Goal: Transaction & Acquisition: Download file/media

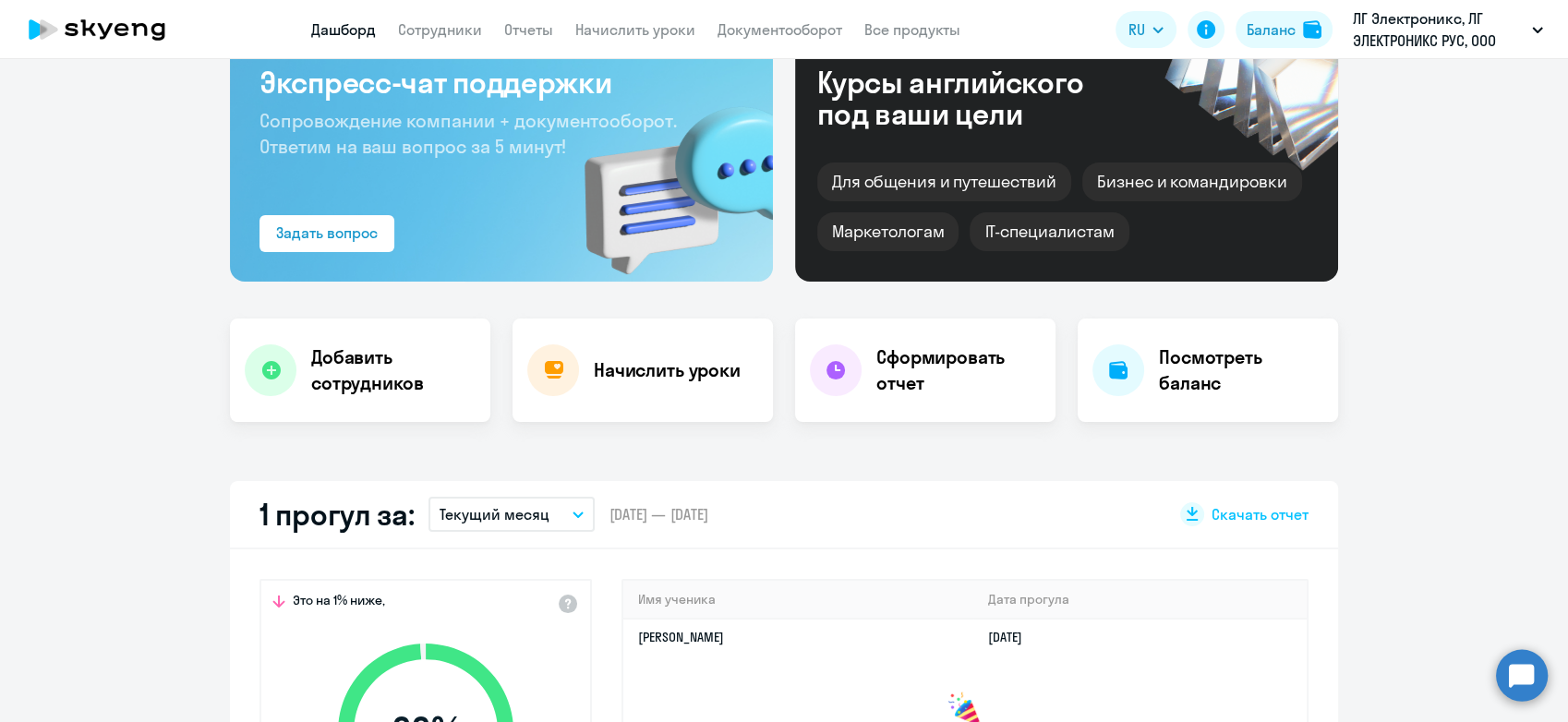
select select "30"
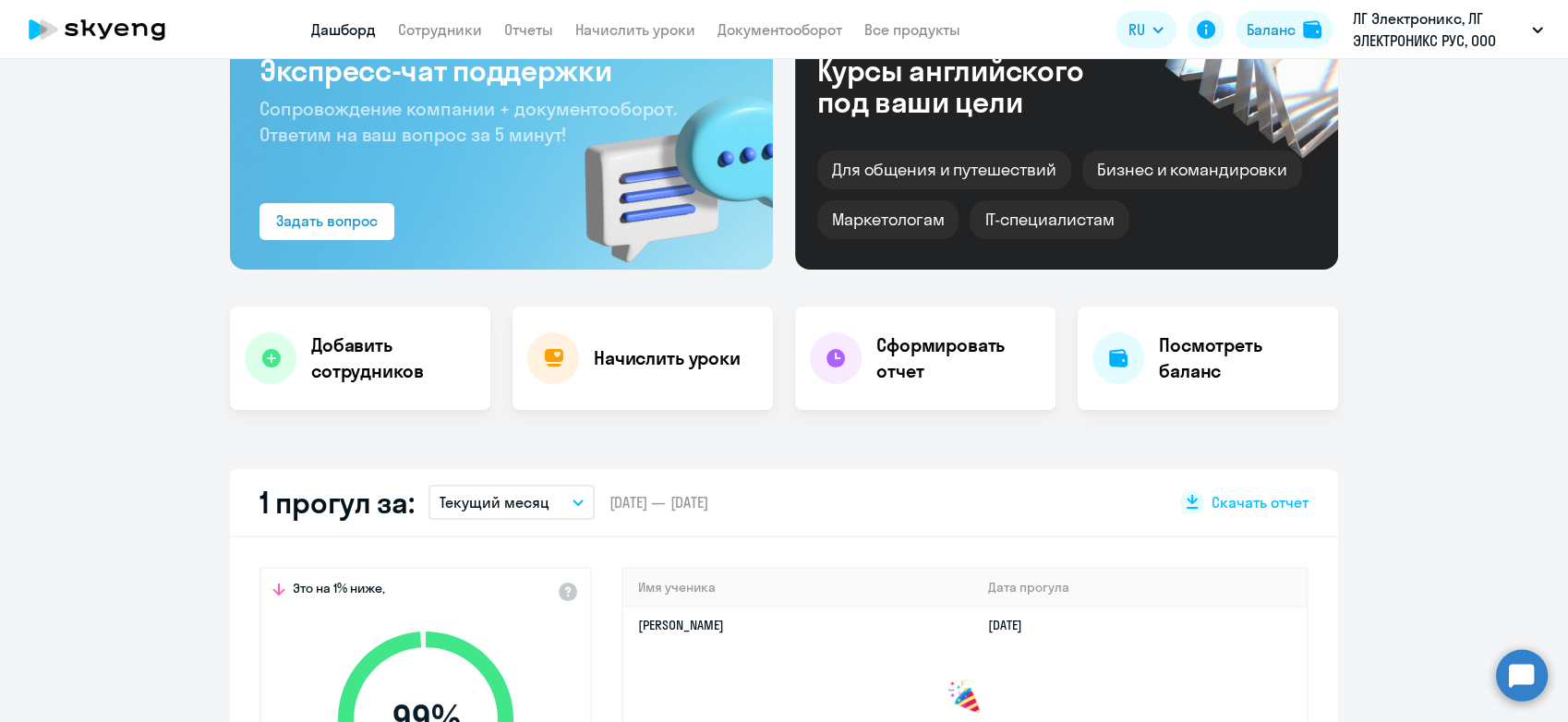
scroll to position [134, 0]
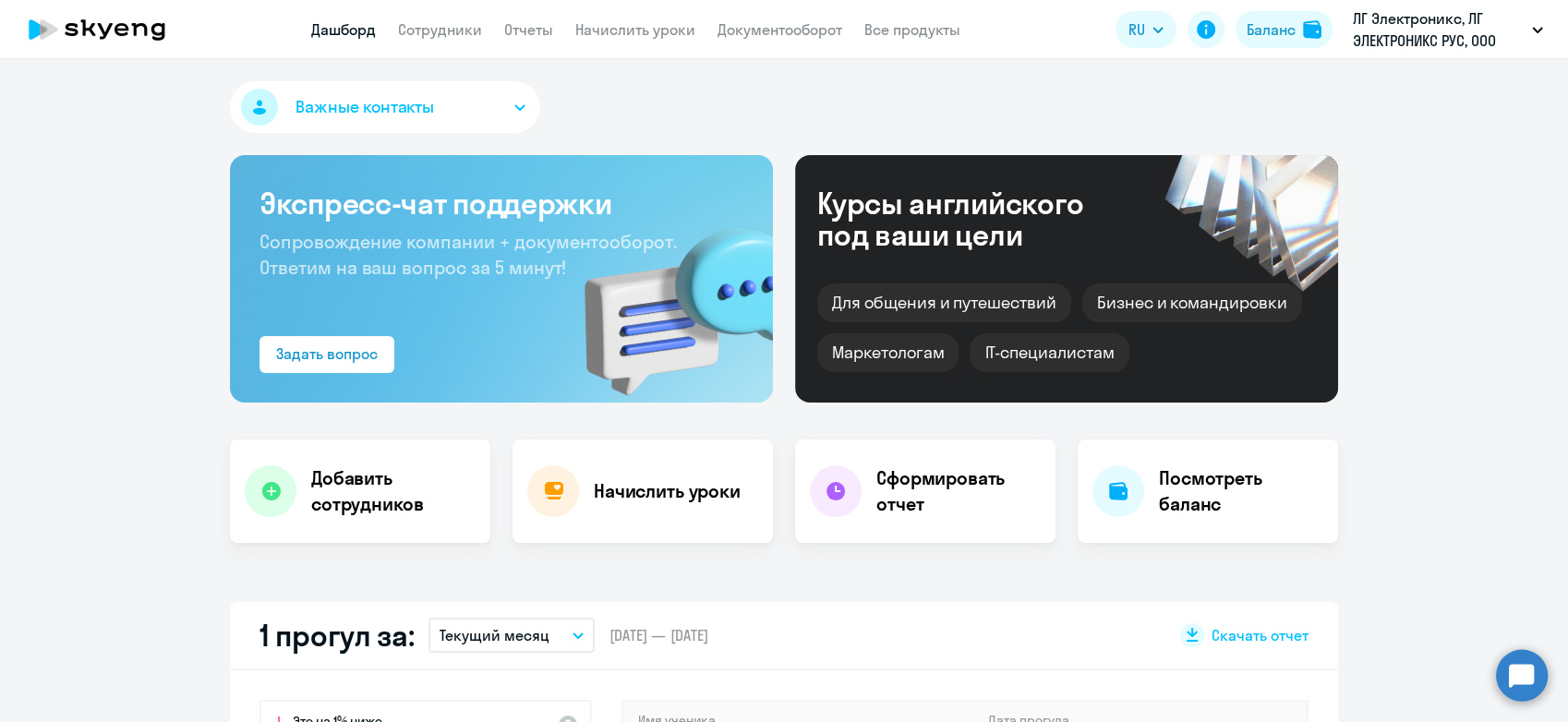
scroll to position [615, 0]
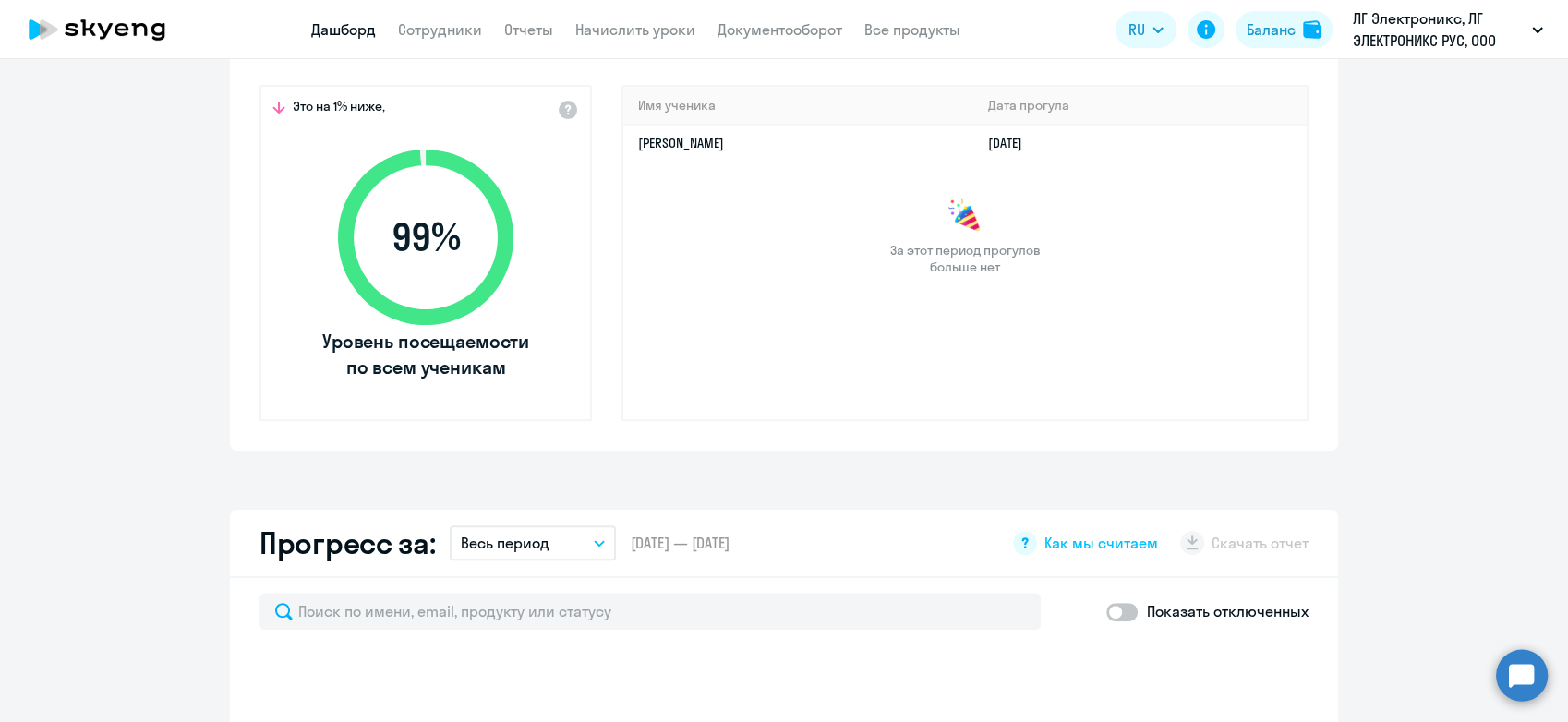
select select "30"
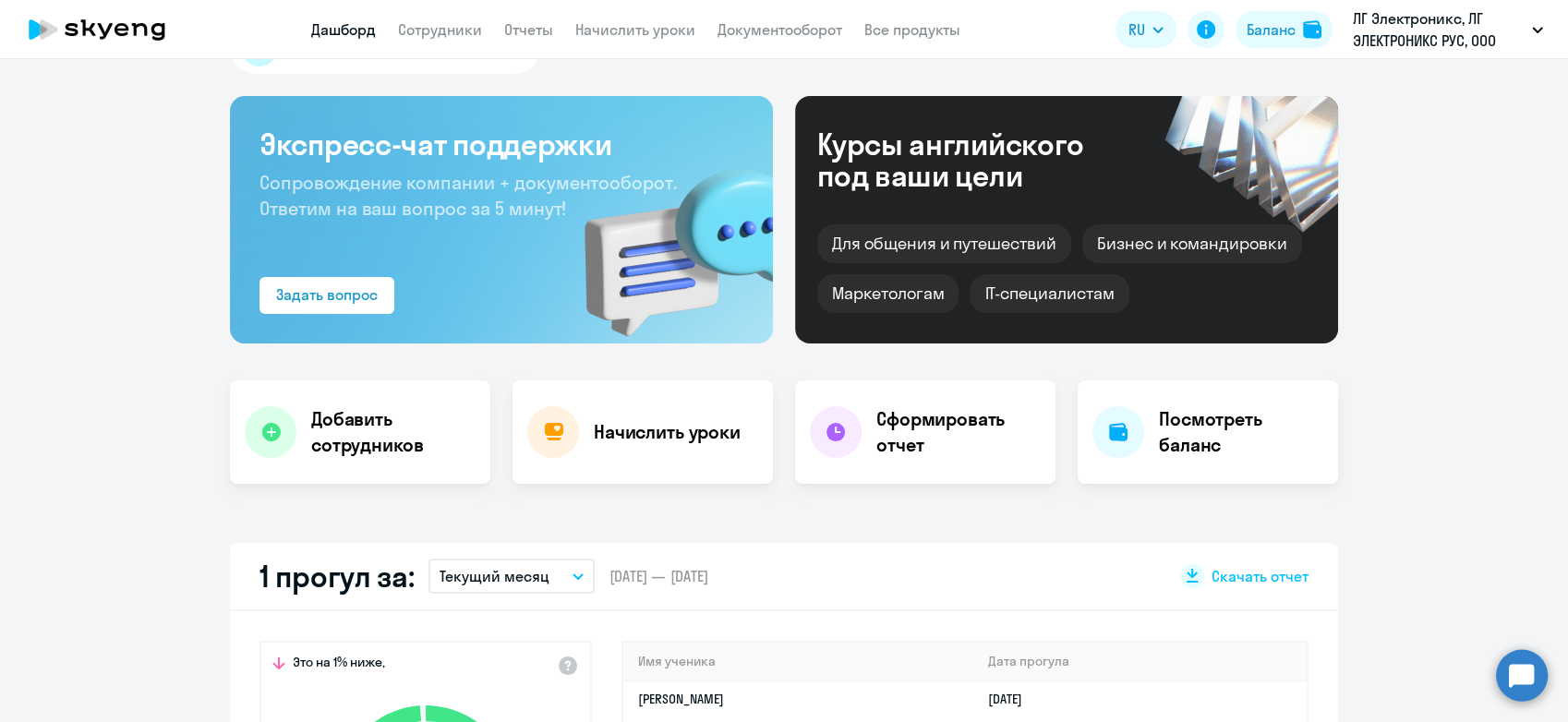
scroll to position [0, 0]
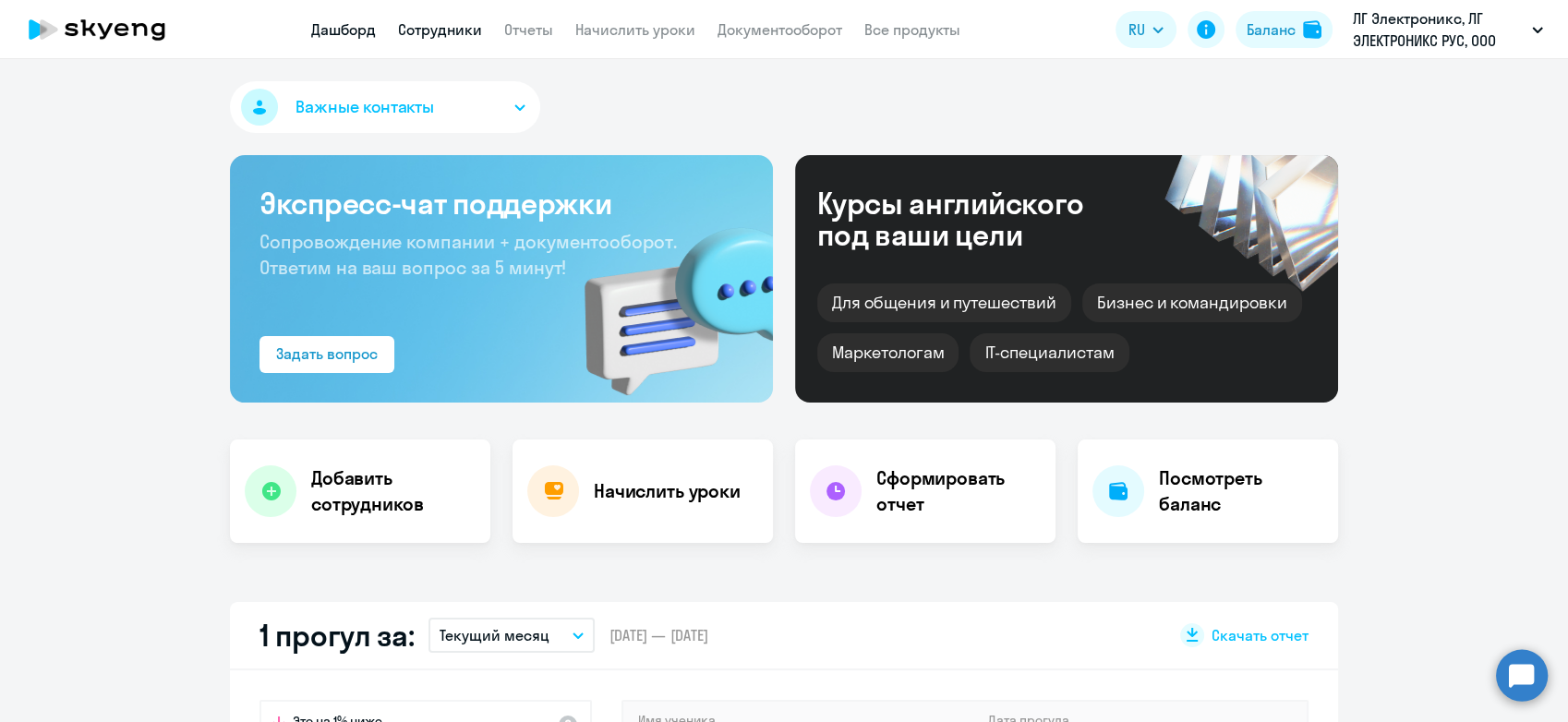
click at [431, 23] on link "Сотрудники" at bounding box center [439, 30] width 84 height 18
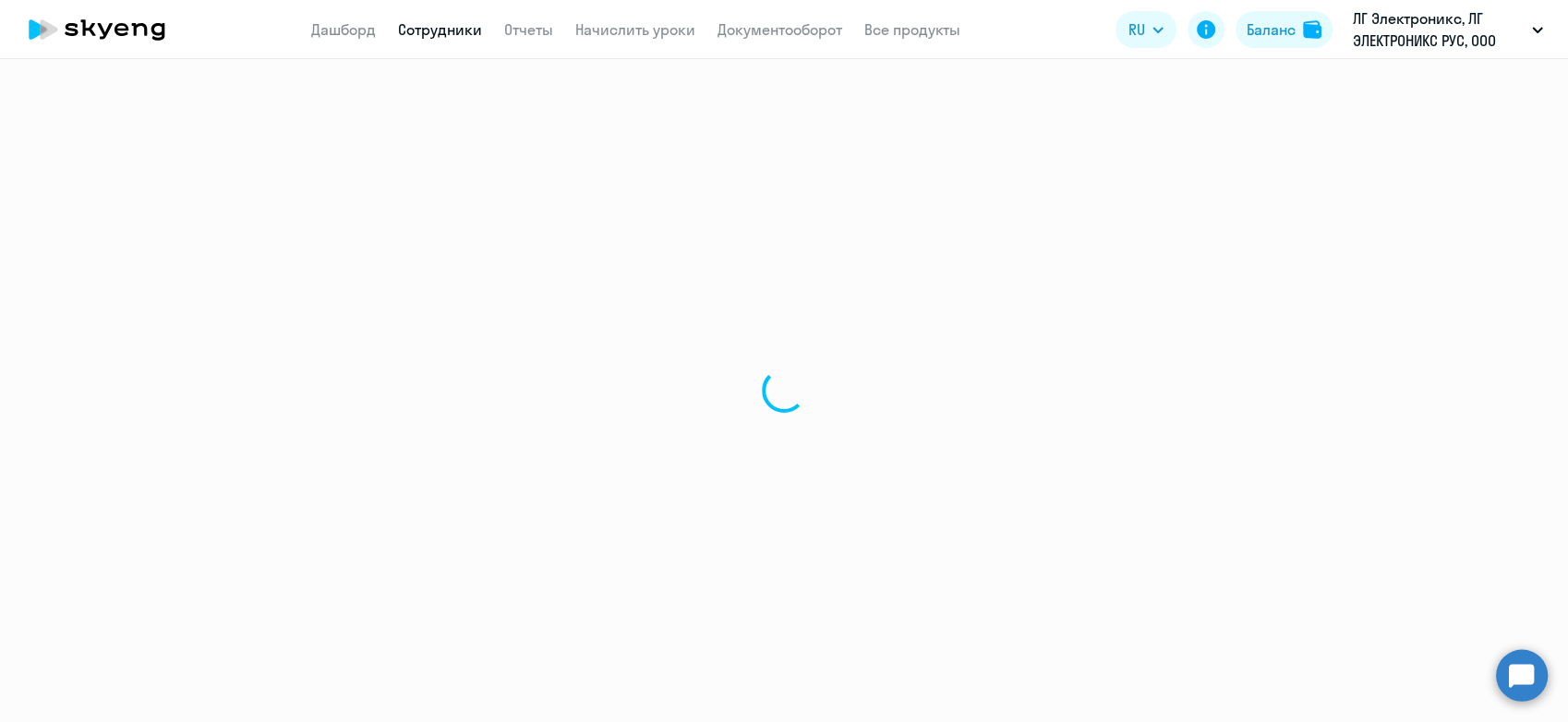
select select "30"
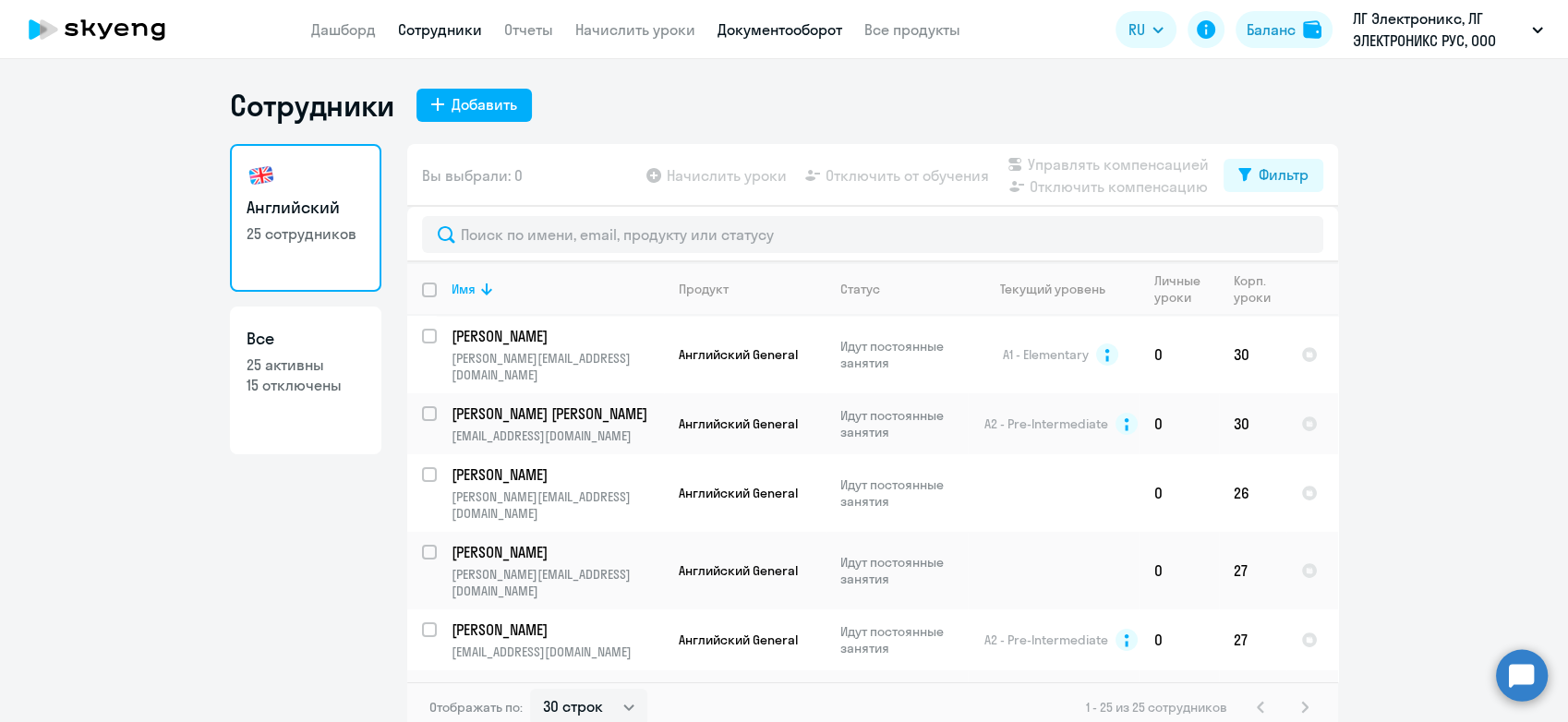
click at [784, 35] on link "Документооборот" at bounding box center [780, 30] width 125 height 18
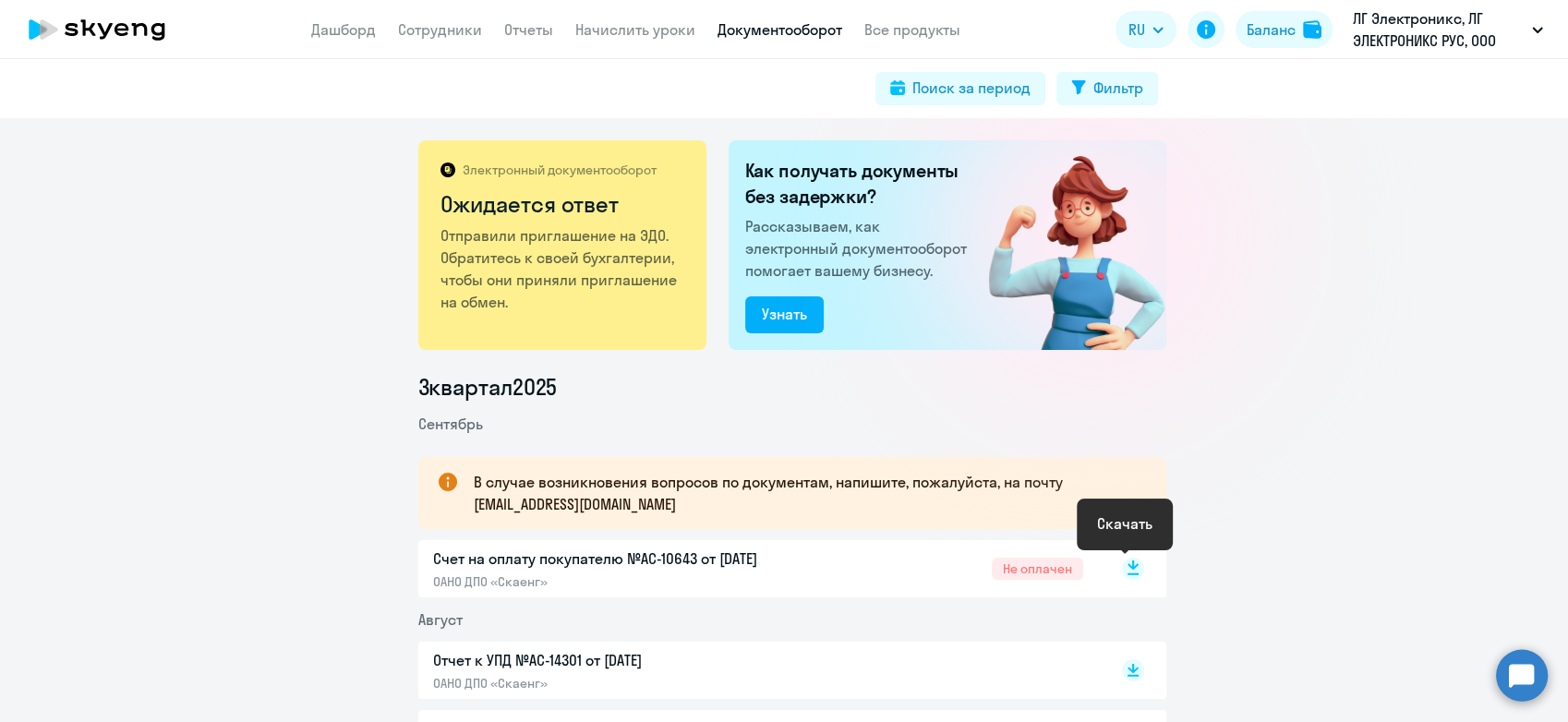
click at [1123, 559] on rect at bounding box center [1133, 569] width 22 height 22
click at [550, 315] on div "Электронный документооборот Ожидается ответ Отправили приглашение на ЭДО. Обрат…" at bounding box center [562, 245] width 289 height 210
